Goal: Task Accomplishment & Management: Use online tool/utility

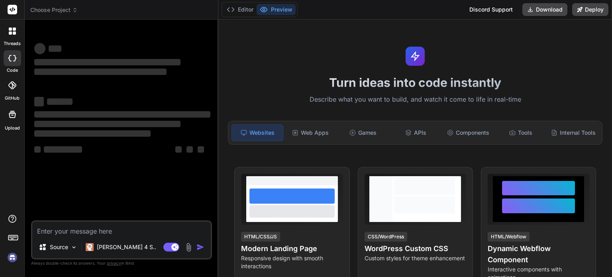
click at [91, 231] on textarea at bounding box center [121, 228] width 178 height 14
click at [18, 89] on div at bounding box center [13, 85] width 18 height 18
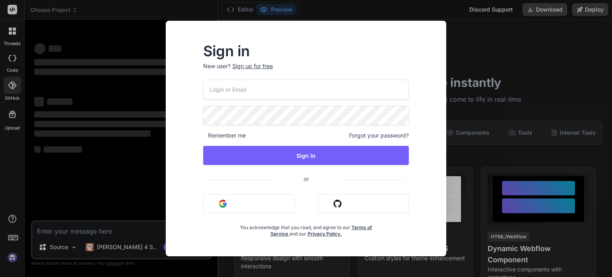
click at [386, 205] on button "Sign in with Github" at bounding box center [363, 203] width 91 height 19
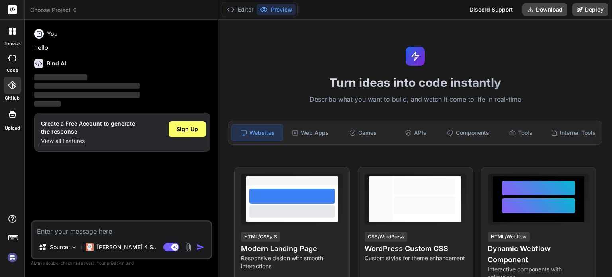
click at [14, 63] on div at bounding box center [13, 58] width 18 height 16
click at [185, 125] on span "Sign Up" at bounding box center [187, 129] width 22 height 8
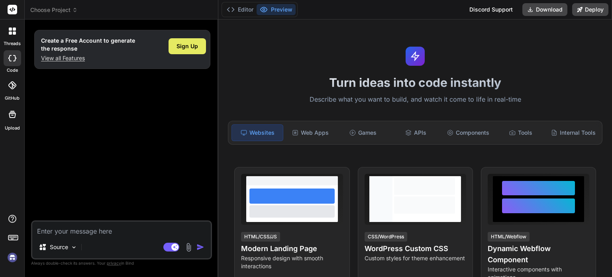
type textarea "x"
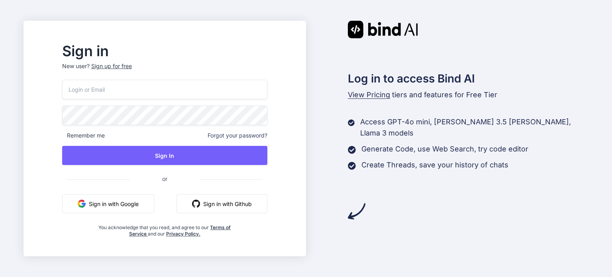
click at [204, 199] on button "Sign in with Github" at bounding box center [221, 203] width 91 height 19
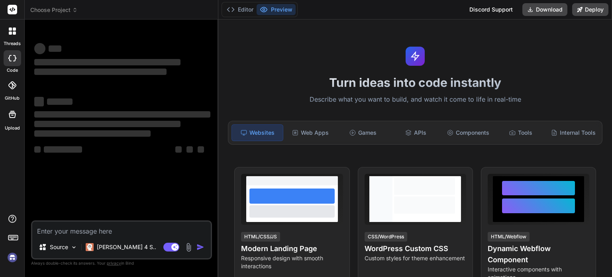
type textarea "x"
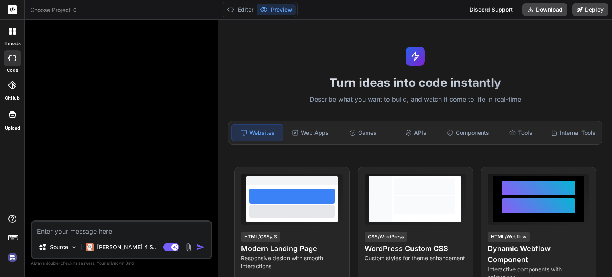
click at [96, 232] on textarea at bounding box center [121, 228] width 178 height 14
click at [96, 228] on textarea at bounding box center [121, 228] width 178 height 14
type textarea "Bind AI"
type textarea "x"
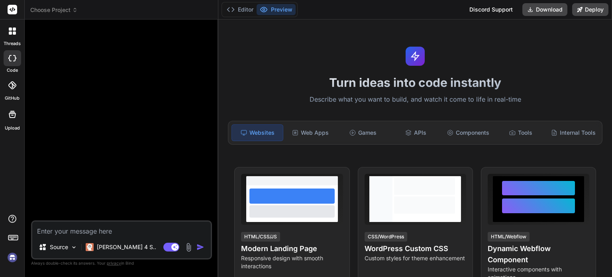
type textarea "I want full frontend, backend, database for the following : FloraCare is a comp…"
type textarea "x"
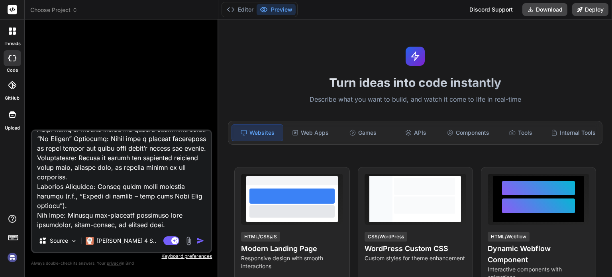
type textarea "I want full frontend, backend, database for the following : FloraCare is a comp…"
click at [198, 241] on img "button" at bounding box center [200, 241] width 8 height 8
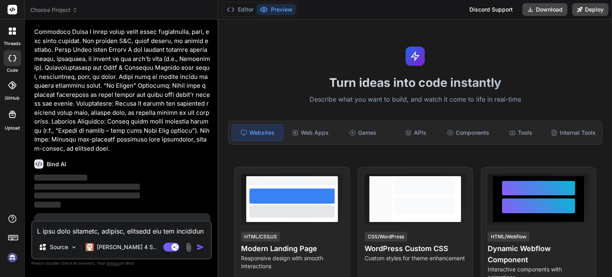
scroll to position [347, 0]
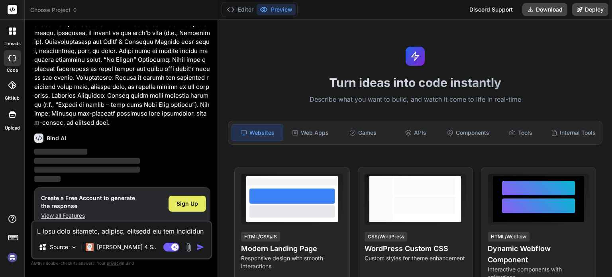
click at [190, 200] on span "Sign Up" at bounding box center [187, 204] width 22 height 8
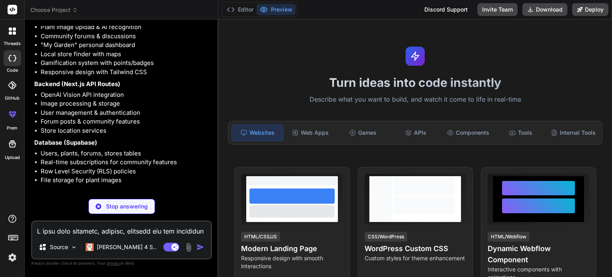
scroll to position [647, 0]
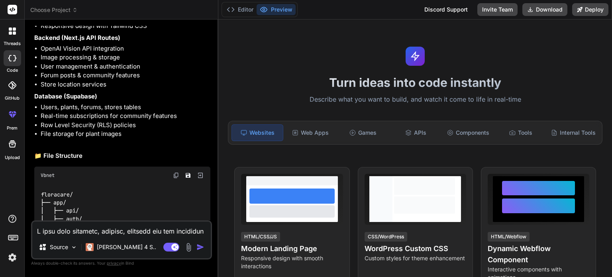
type textarea "x"
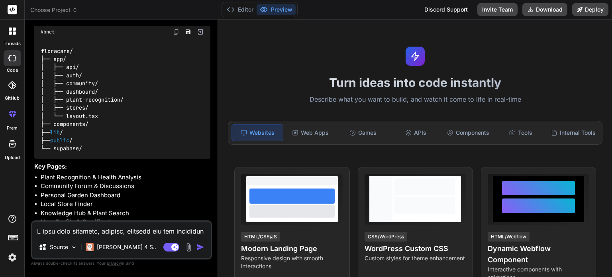
scroll to position [845, 0]
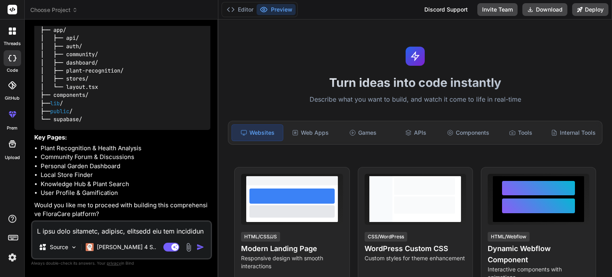
click at [103, 228] on textarea at bounding box center [121, 228] width 178 height 14
type textarea "y"
type textarea "x"
type textarea "ye"
type textarea "x"
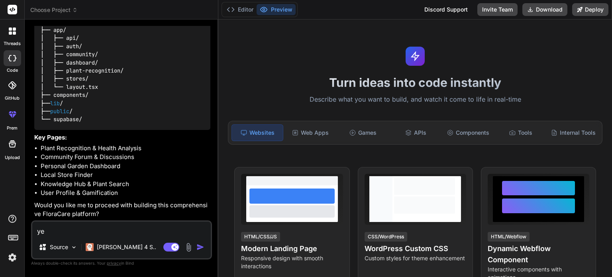
type textarea "yes"
type textarea "x"
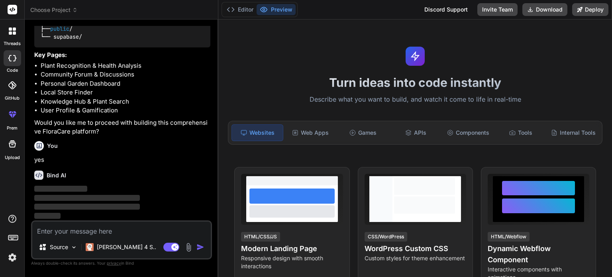
scroll to position [928, 0]
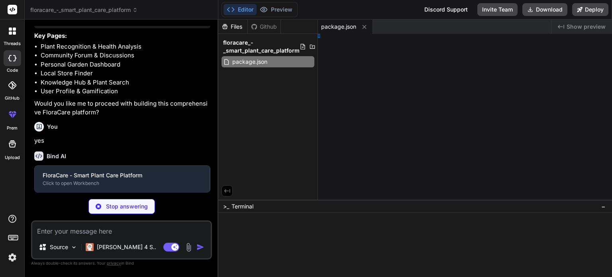
type textarea "x"
type textarea "nfig"
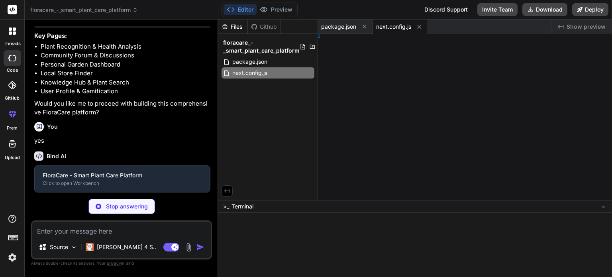
type textarea "x"
type textarea "[], }"
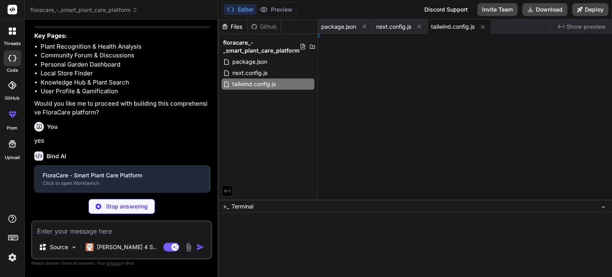
type textarea "x"
type textarea "odules"] }"
type textarea "x"
type textarea ", }, }"
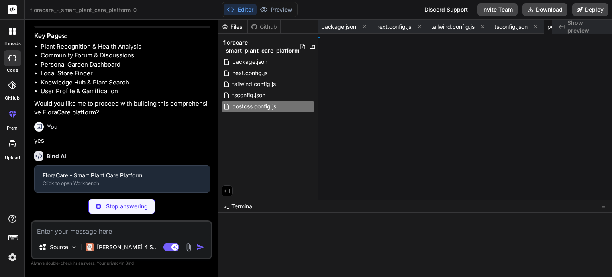
type textarea "x"
type textarea "3000"
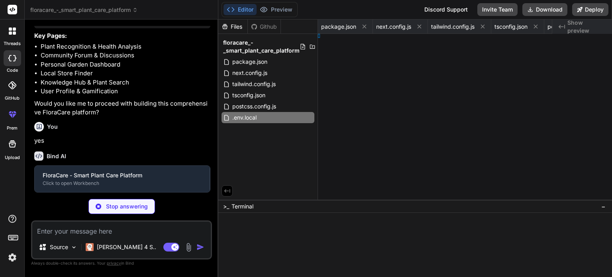
type textarea "x"
type textarea "lient() }"
type textarea "x"
type textarea "') } }"
type textarea "x"
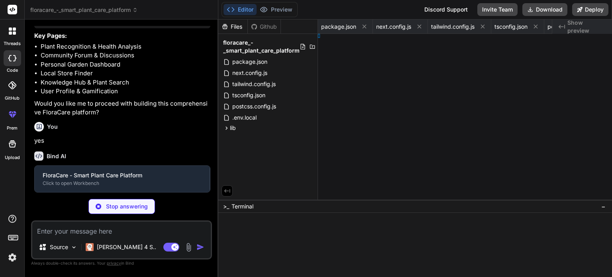
type textarea "string }"
type textarea "x"
type textarea "} }"
type textarea "x"
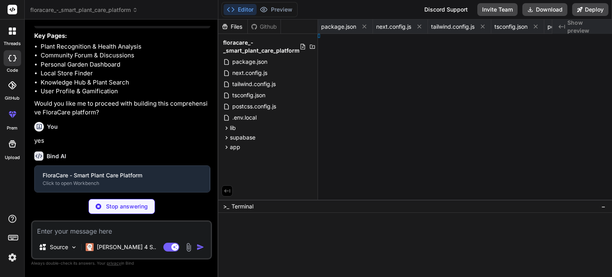
type textarea "; } }"
type textarea "x"
type textarea "tml> ) }"
type textarea "x"
type textarea "av> ) }"
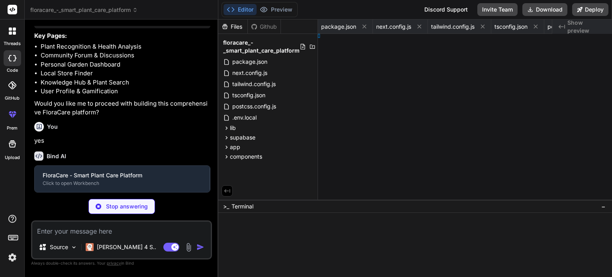
type textarea "x"
type textarea "> ) }"
type textarea "x"
type textarea "v> ) }"
type textarea "x"
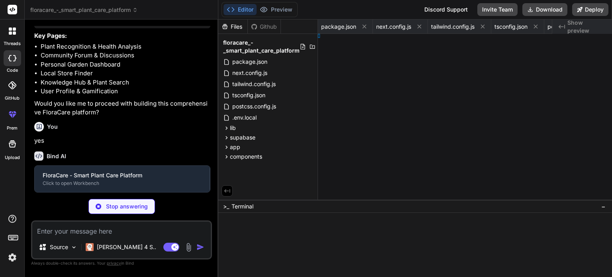
type textarea "iv> ) }"
type textarea "x"
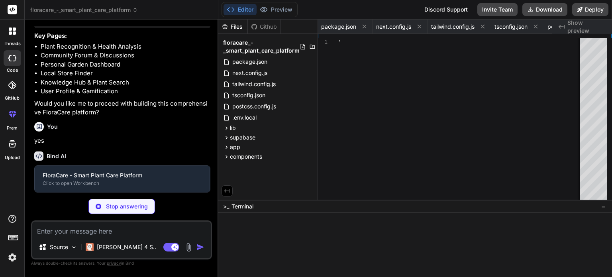
type textarea "</Link> </div> </form> </div> </div> </div> ) }"
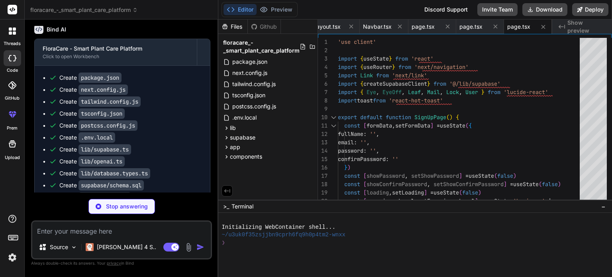
scroll to position [1162, 0]
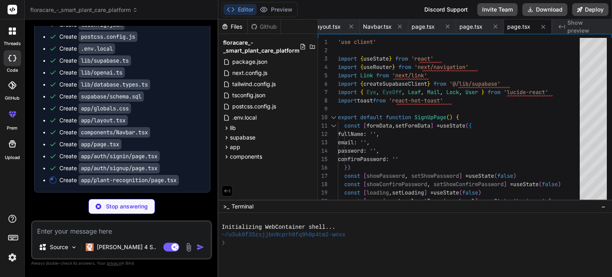
type textarea "x"
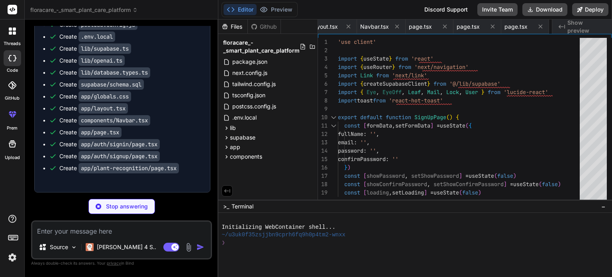
type textarea "x"
type textarea "{ status: 500 } ) } }"
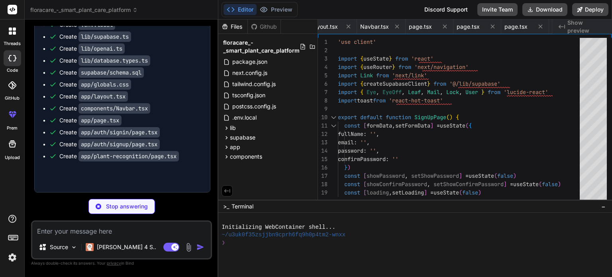
type textarea "x"
type textarea "</div> </div> ) }"
type textarea "x"
type textarea ")} </div> </div> </div> </div> </div> ) }"
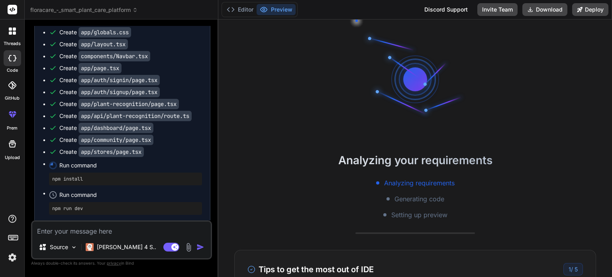
scroll to position [1241, 0]
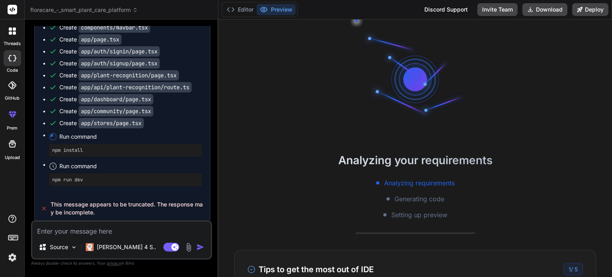
type textarea "x"
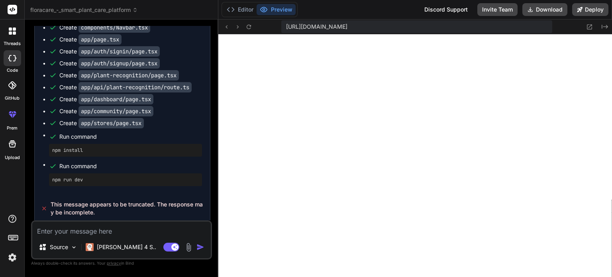
scroll to position [1270, 0]
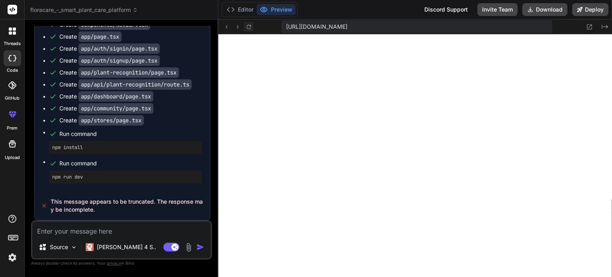
click at [246, 24] on icon at bounding box center [248, 27] width 7 height 7
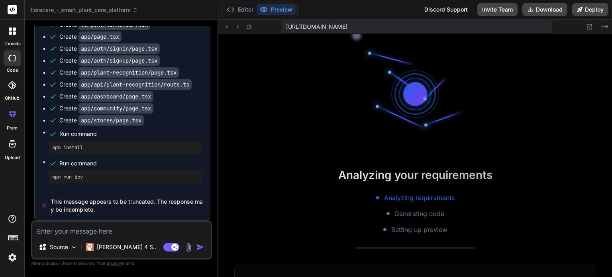
drag, startPoint x: 368, startPoint y: 63, endPoint x: 420, endPoint y: 37, distance: 58.1
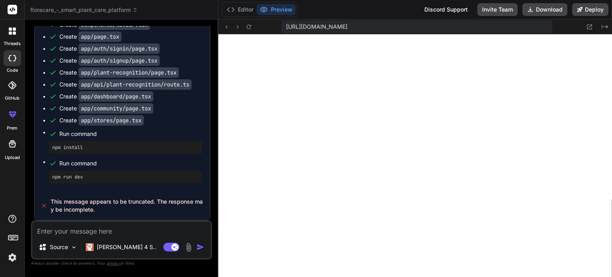
scroll to position [658, 0]
click at [164, 204] on span "This message appears to be truncated. The response may be incomplete." at bounding box center [127, 206] width 153 height 16
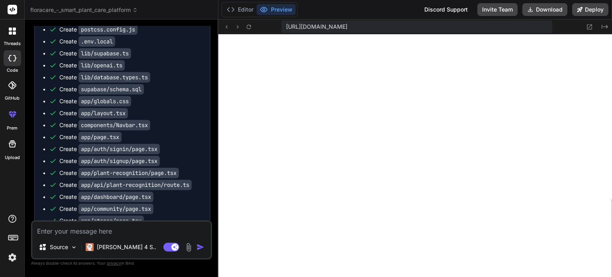
scroll to position [1031, 0]
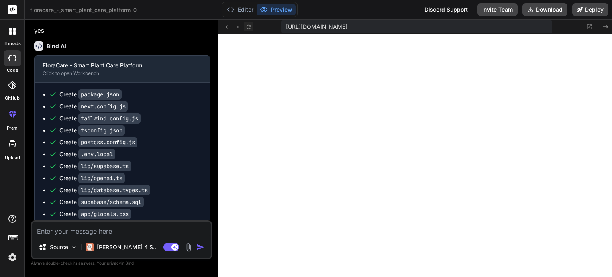
click at [253, 23] on button at bounding box center [249, 27] width 10 height 10
click at [94, 235] on textarea at bounding box center [121, 228] width 178 height 14
paste textarea "./app/globals.css:1:1 Syntax error: /home/u3uk0f35zsjjbn9cprh6fq9h0p4tm2-wnxx/a…"
type textarea "./app/globals.css:1:1 Syntax error: /home/u3uk0f35zsjjbn9cprh6fq9h0p4tm2-wnxx/a…"
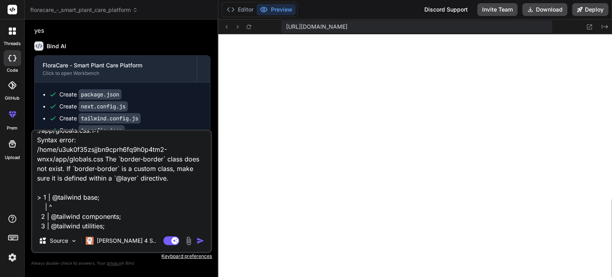
type textarea "x"
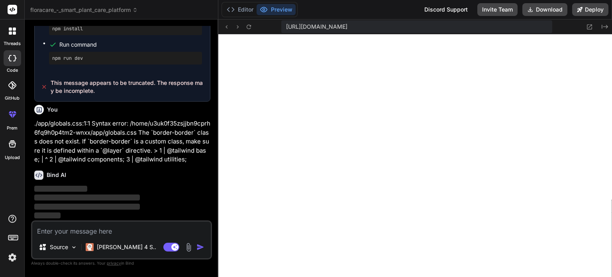
scroll to position [1389, 0]
click at [231, 12] on icon at bounding box center [231, 10] width 8 height 8
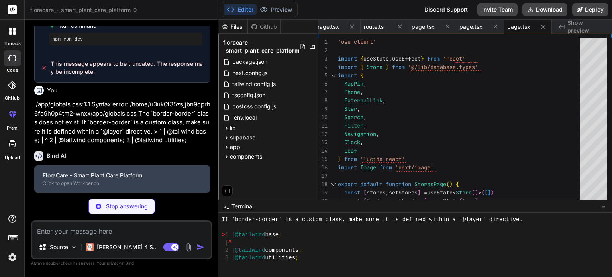
scroll to position [1407, 0]
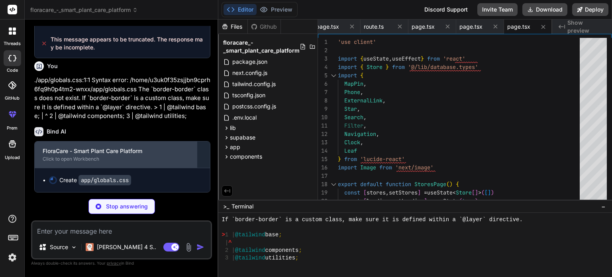
click at [170, 168] on div "FloraCare - Smart Plant Care Platform Click to open Workbench" at bounding box center [116, 154] width 162 height 26
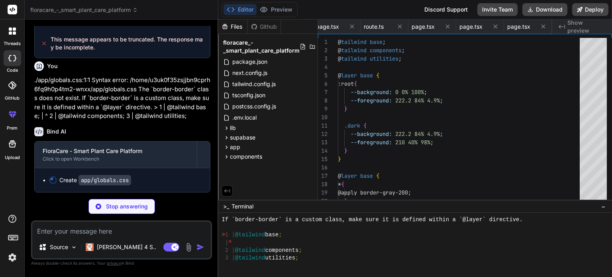
type textarea "x"
type textarea "opacity: 1; } }"
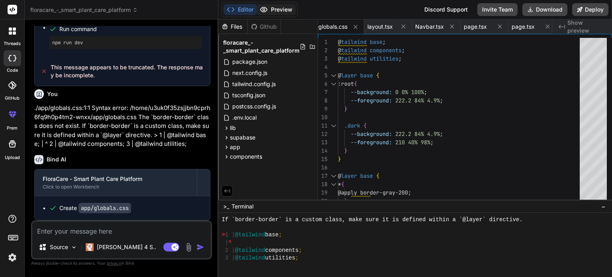
scroll to position [719, 0]
type textarea "x"
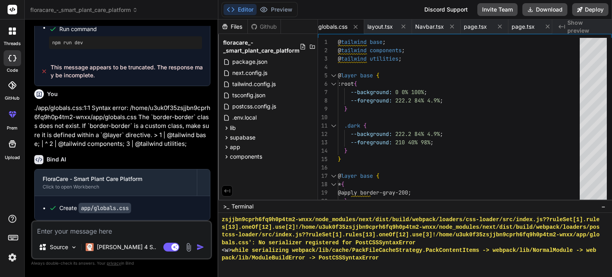
scroll to position [772, 0]
click at [273, 4] on button "Preview" at bounding box center [276, 9] width 39 height 11
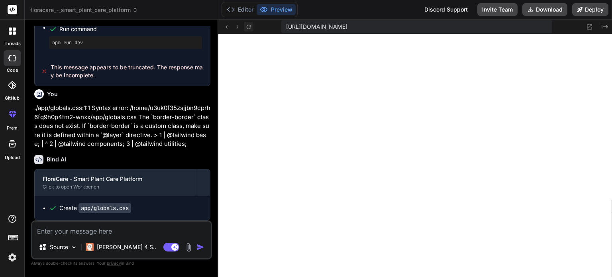
click at [252, 30] on button at bounding box center [249, 27] width 10 height 10
click at [86, 229] on textarea at bounding box center [121, 228] width 178 height 14
type textarea "f"
type textarea "x"
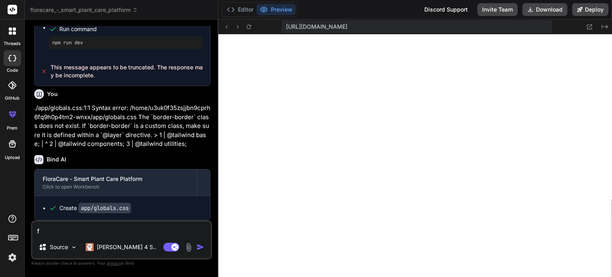
type textarea "fi"
type textarea "x"
type textarea "fix"
type textarea "x"
type textarea "fix"
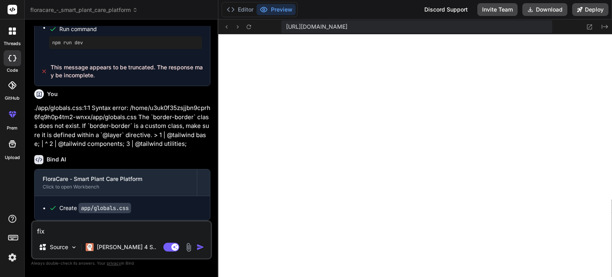
type textarea "x"
type textarea "fix a"
type textarea "x"
type textarea "fix al"
type textarea "x"
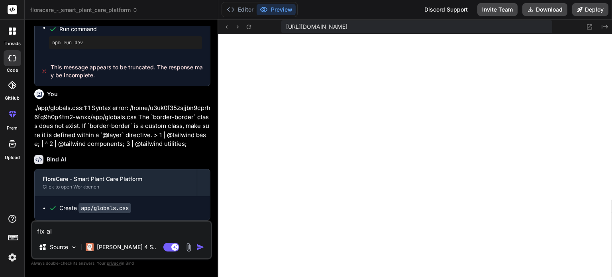
type textarea "fix all"
type textarea "x"
type textarea "fix all"
type textarea "x"
type textarea "fix all e"
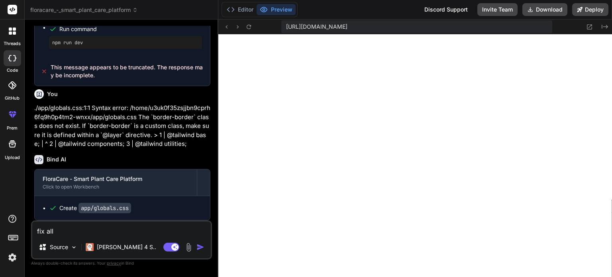
type textarea "x"
type textarea "fix all er"
type textarea "x"
type textarea "fix all err"
type textarea "x"
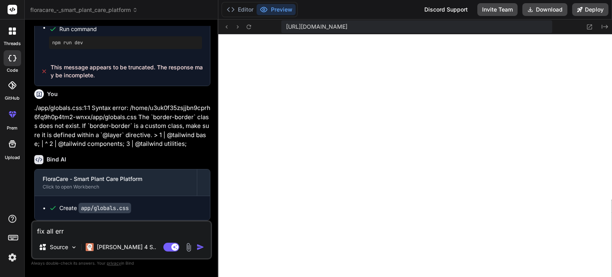
type textarea "fix all erro"
type textarea "x"
type textarea "fix all error"
type textarea "x"
type textarea "fix all errors"
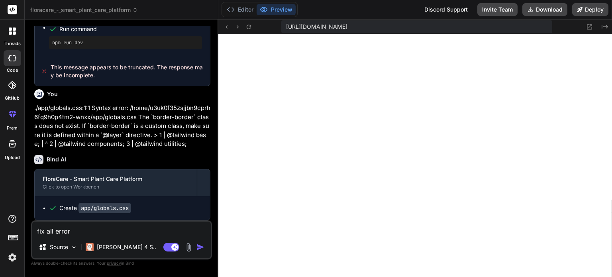
type textarea "x"
type textarea "fix all errors"
type textarea "x"
type textarea "fix all errors i"
type textarea "x"
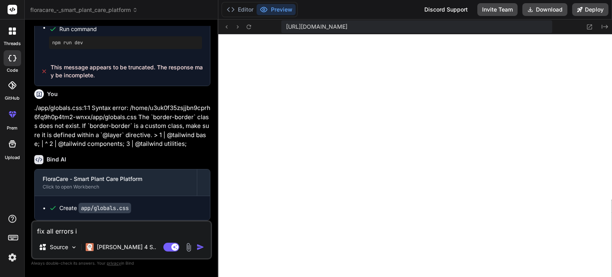
type textarea "fix all errors in"
type textarea "x"
type textarea "fix all errors in"
type textarea "x"
type textarea "fix all errors in c"
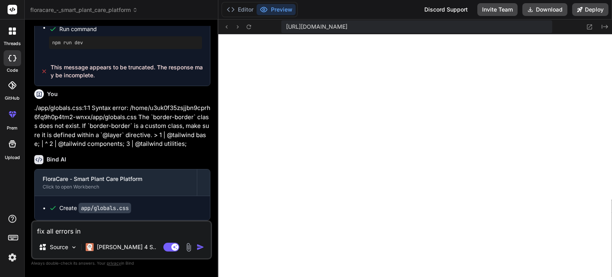
type textarea "x"
type textarea "fix all errors in co"
type textarea "x"
type textarea "fix all errors in cod"
type textarea "x"
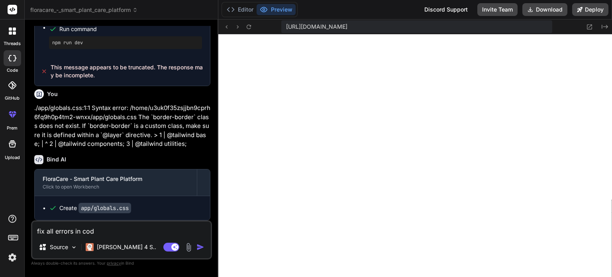
type textarea "fix all errors in code"
type textarea "x"
type textarea "fix all errors in code"
click at [69, 248] on div "Source" at bounding box center [57, 247] width 45 height 16
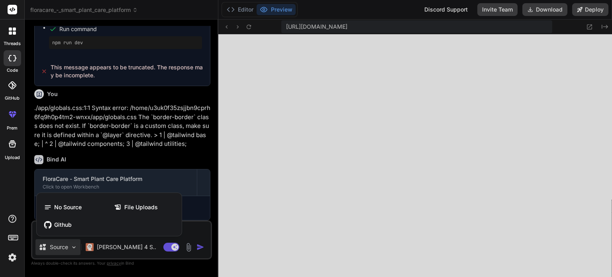
click at [69, 248] on div at bounding box center [306, 138] width 612 height 277
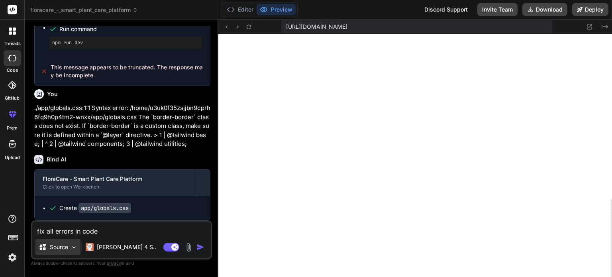
click at [69, 248] on div "Source" at bounding box center [57, 247] width 45 height 16
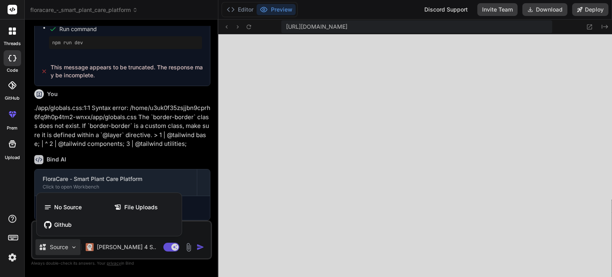
click at [69, 248] on div at bounding box center [306, 138] width 612 height 277
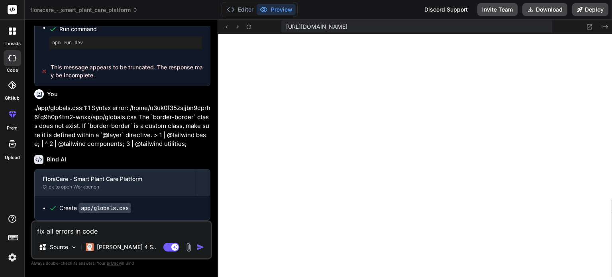
click at [113, 232] on textarea "fix all errors in code" at bounding box center [121, 228] width 178 height 14
type textarea "x"
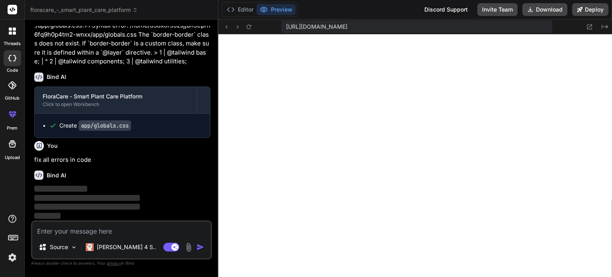
scroll to position [1487, 0]
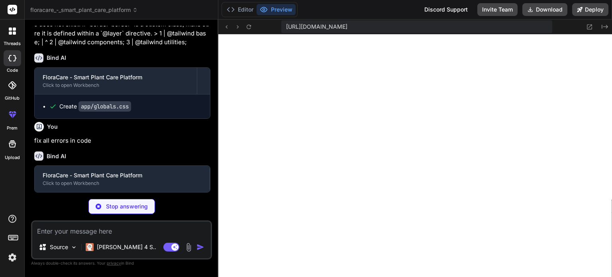
type textarea "x"
type textarea "} .line-clamp-3 { overflow: hidden; display: -webkit-box; -webkit-box-orient: v…"
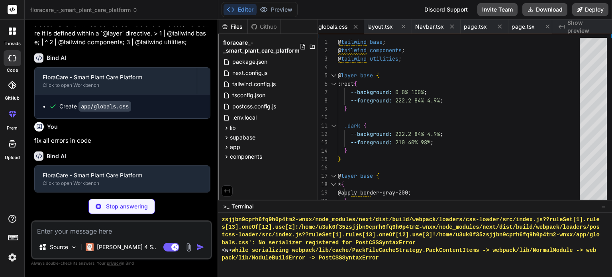
type textarea "x"
type textarea "longitude: number phone?: string website?: string rating: number category: 'nur…"
type textarea "x"
type textarea "</div> )} </div> </div> </div> </div> ) }"
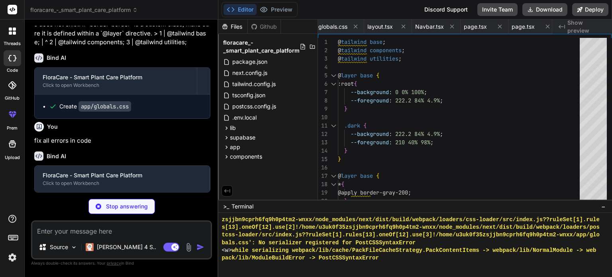
type textarea "x"
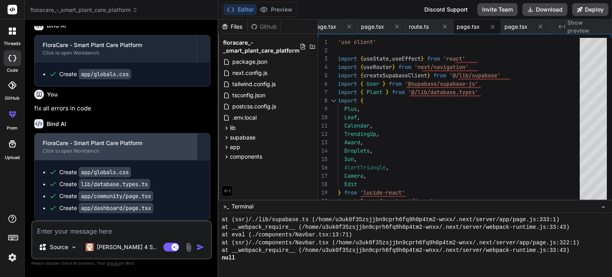
scroll to position [1538, 0]
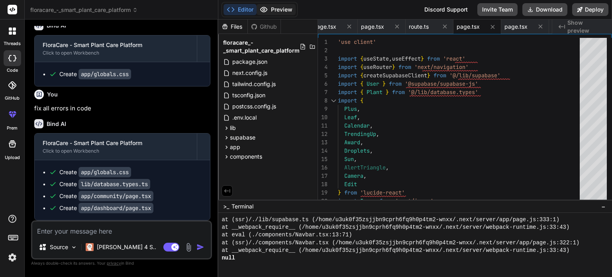
click at [270, 8] on button "Preview" at bounding box center [276, 9] width 39 height 11
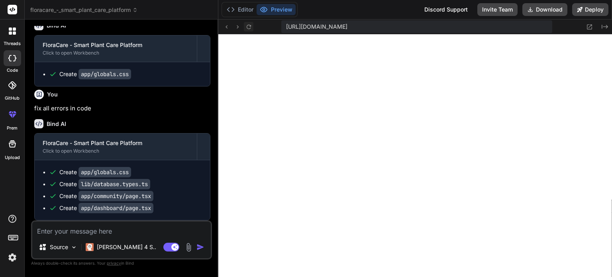
click at [248, 24] on icon at bounding box center [248, 27] width 7 height 7
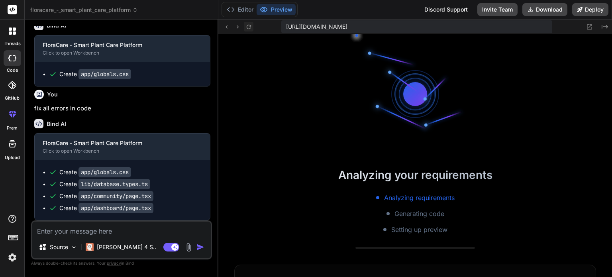
scroll to position [2424, 0]
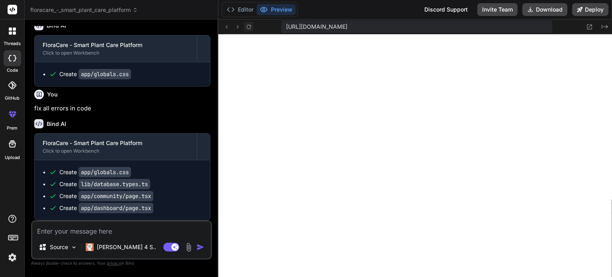
click at [248, 24] on icon at bounding box center [248, 27] width 7 height 7
click at [244, 9] on button "Editor" at bounding box center [239, 9] width 33 height 11
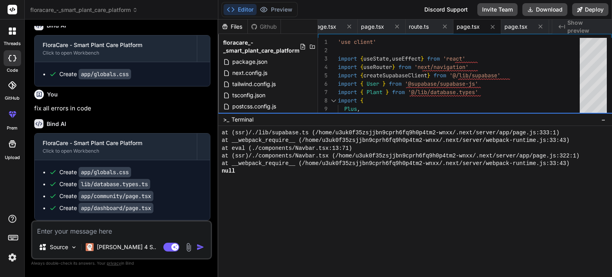
drag, startPoint x: 338, startPoint y: 199, endPoint x: 381, endPoint y: 97, distance: 110.7
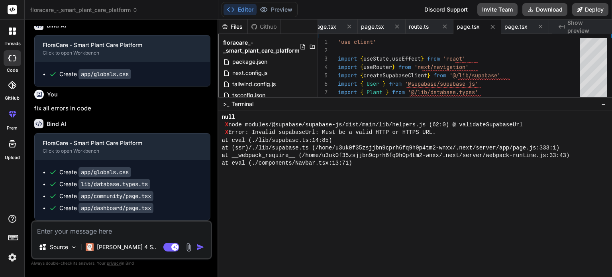
scroll to position [2391, 0]
click at [411, 161] on div "at eval (./components/Navbar.tsx:13:71)" at bounding box center [410, 163] width 378 height 8
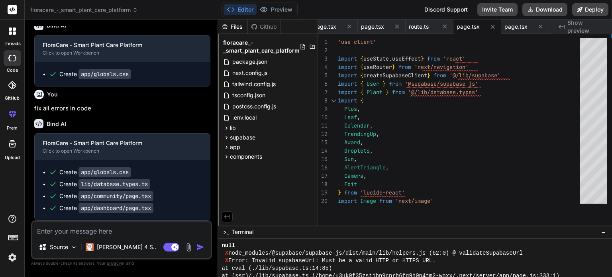
drag, startPoint x: 377, startPoint y: 97, endPoint x: 400, endPoint y: 255, distance: 159.4
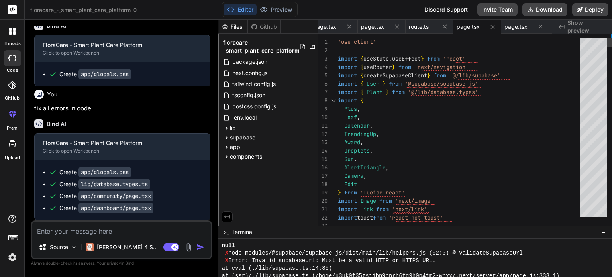
scroll to position [2417, 0]
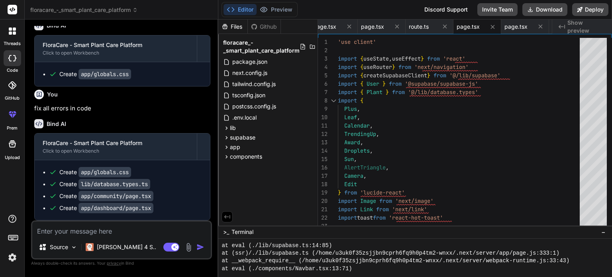
click at [265, 27] on div "Github" at bounding box center [264, 27] width 33 height 8
click at [237, 27] on div "Files" at bounding box center [232, 27] width 29 height 8
click at [273, 3] on div "Editor Preview" at bounding box center [259, 9] width 76 height 15
click at [272, 6] on button "Preview" at bounding box center [276, 9] width 39 height 11
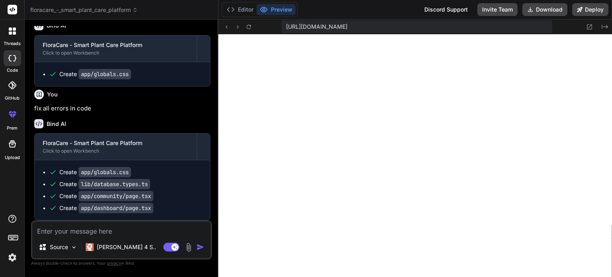
click at [84, 234] on textarea at bounding box center [121, 228] width 178 height 14
paste textarea "Unhandled Runtime Error Error: Invalid supabaseUrl: Must be a valid HTTP or HTT…"
type textarea "Unhandled Runtime Error Error: Invalid supabaseUrl: Must be a valid HTTP or HTT…"
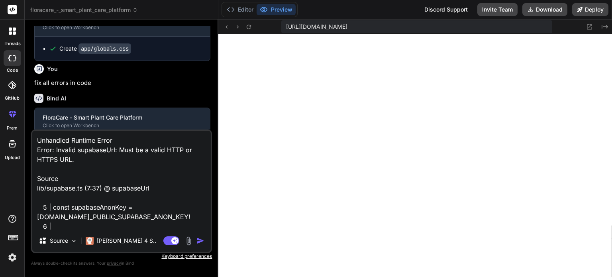
scroll to position [58, 0]
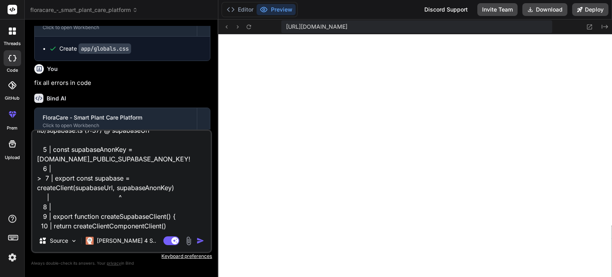
type textarea "x"
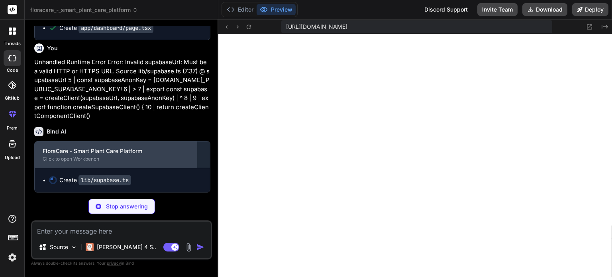
scroll to position [1718, 0]
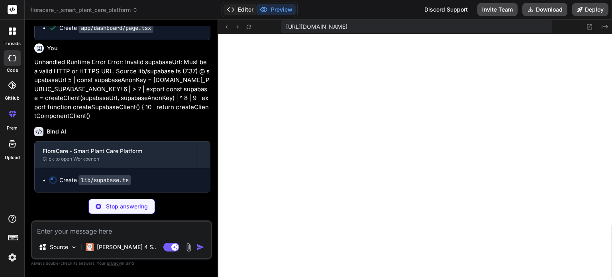
click at [244, 7] on button "Editor" at bounding box center [239, 9] width 33 height 11
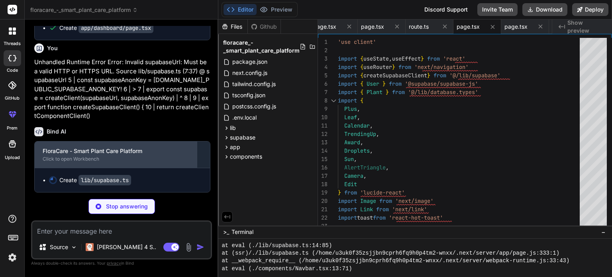
type textarea "x"
type textarea "} return createClientComponentClient() }"
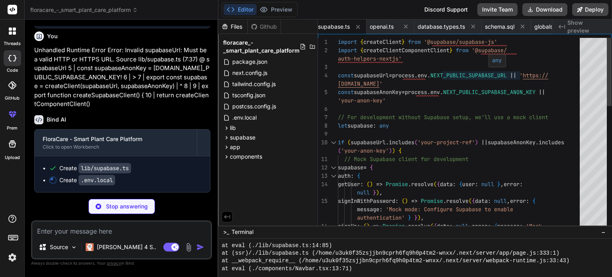
type textarea "x"
type textarea "NEXT_PUBLIC_SITE_URL=http://localhost:3000"
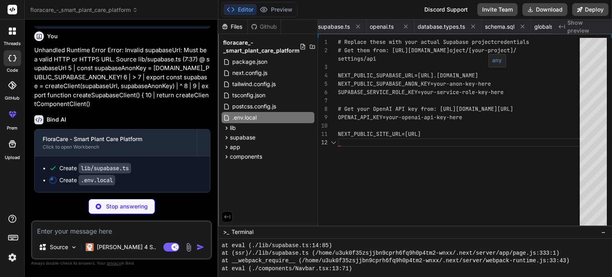
scroll to position [0, 293]
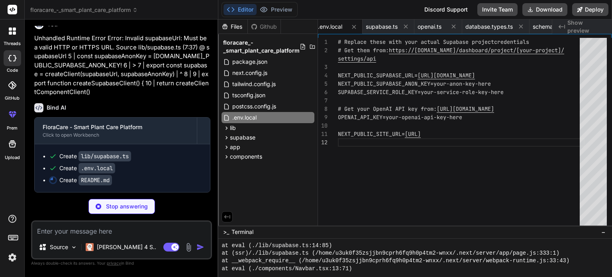
click at [271, 4] on div "Preview" at bounding box center [276, 9] width 39 height 11
click at [276, 8] on button "Preview" at bounding box center [276, 9] width 39 height 11
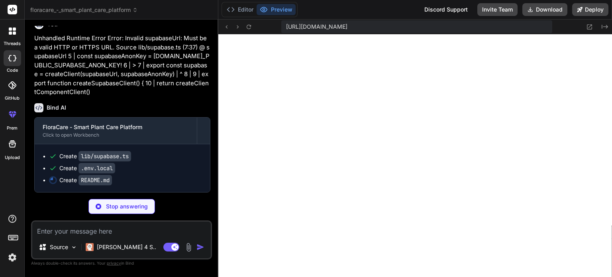
type textarea "x"
type textarea "Contributions are welcome! Please feel free to submit a Pull Request."
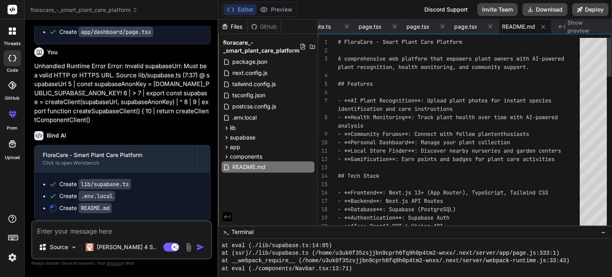
scroll to position [1714, 0]
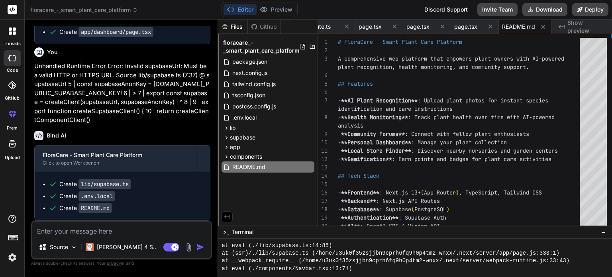
type textarea "x"
click at [279, 8] on button "Preview" at bounding box center [276, 9] width 39 height 11
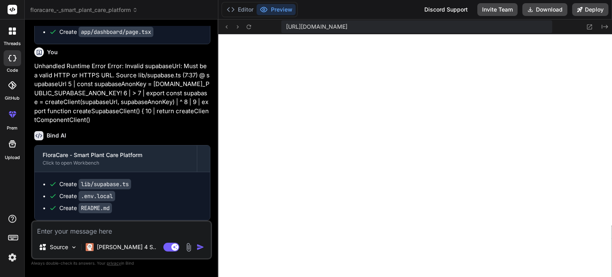
click at [107, 229] on textarea at bounding box center [121, 228] width 178 height 14
paste textarea "Failed to analyze plant. Please try again."
type textarea "Failed to analyze plant. Please try again."
type textarea "x"
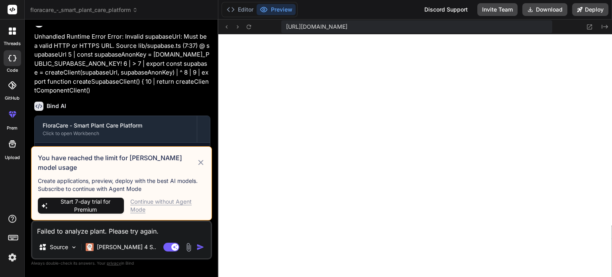
type textarea "Failed to analyze plant. Please try again."
click at [201, 165] on icon at bounding box center [200, 162] width 5 height 5
type textarea "x"
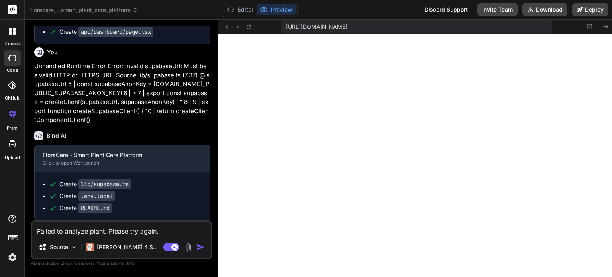
scroll to position [2057, 0]
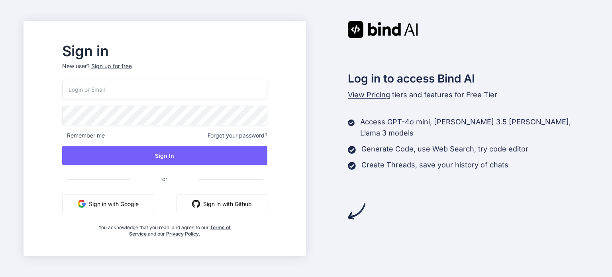
click at [126, 198] on button "Sign in with Google" at bounding box center [108, 203] width 92 height 19
